Goal: Information Seeking & Learning: Learn about a topic

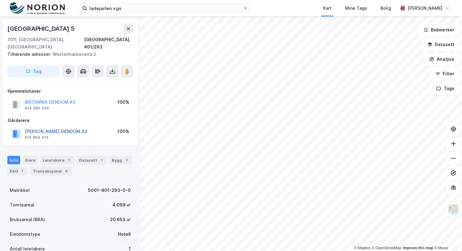
click at [0, 0] on button "[PERSON_NAME] EIENDOM AS" at bounding box center [0, 0] width 0 height 0
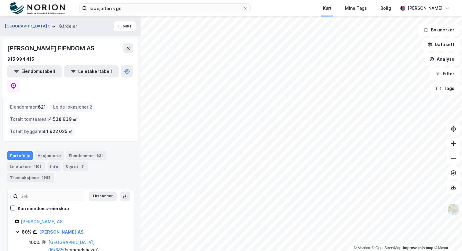
click at [35, 24] on button "[GEOGRAPHIC_DATA] 5" at bounding box center [28, 26] width 47 height 6
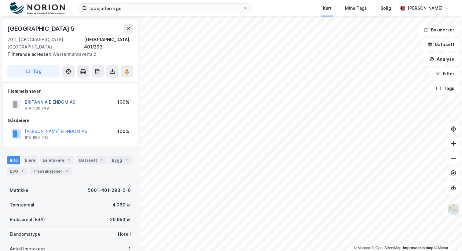
click at [0, 0] on button "BRITANNIA EIENDOM AS" at bounding box center [0, 0] width 0 height 0
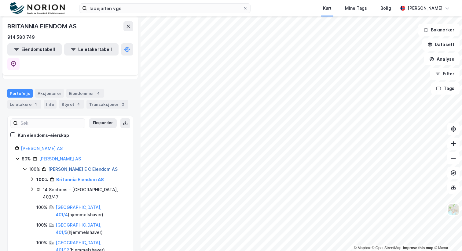
scroll to position [65, 0]
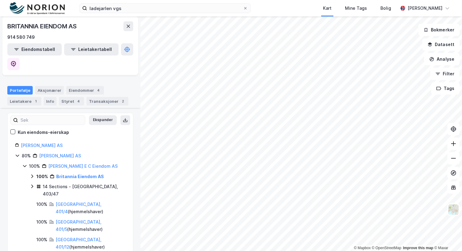
click at [32, 174] on icon at bounding box center [32, 176] width 5 height 5
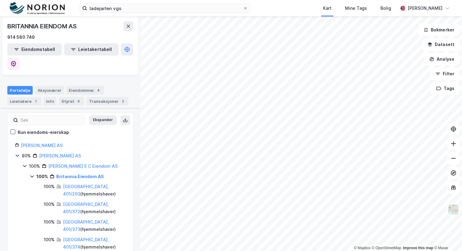
click at [32, 174] on icon at bounding box center [32, 176] width 5 height 5
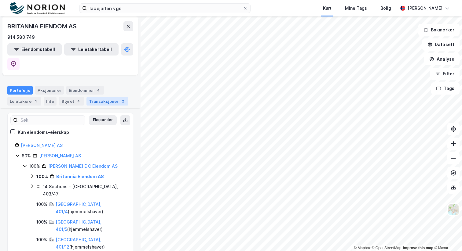
click at [92, 97] on div "Transaksjoner 2" at bounding box center [107, 101] width 42 height 9
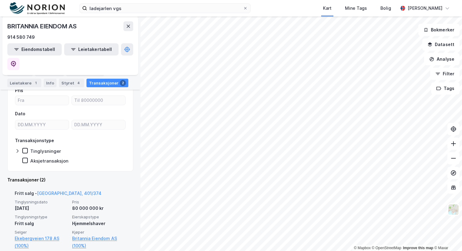
scroll to position [97, 0]
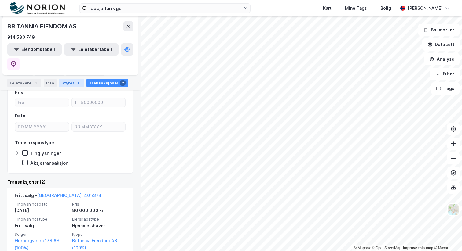
click at [70, 83] on div "Styret 4" at bounding box center [71, 83] width 25 height 9
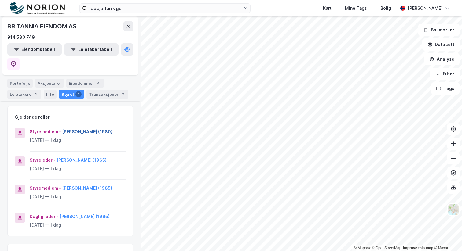
scroll to position [73, 0]
click at [23, 89] on div "Leietakere 1" at bounding box center [24, 93] width 34 height 9
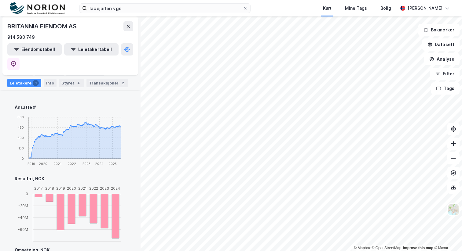
scroll to position [275, 0]
click at [20, 58] on button at bounding box center [13, 64] width 12 height 12
